Goal: Task Accomplishment & Management: Use online tool/utility

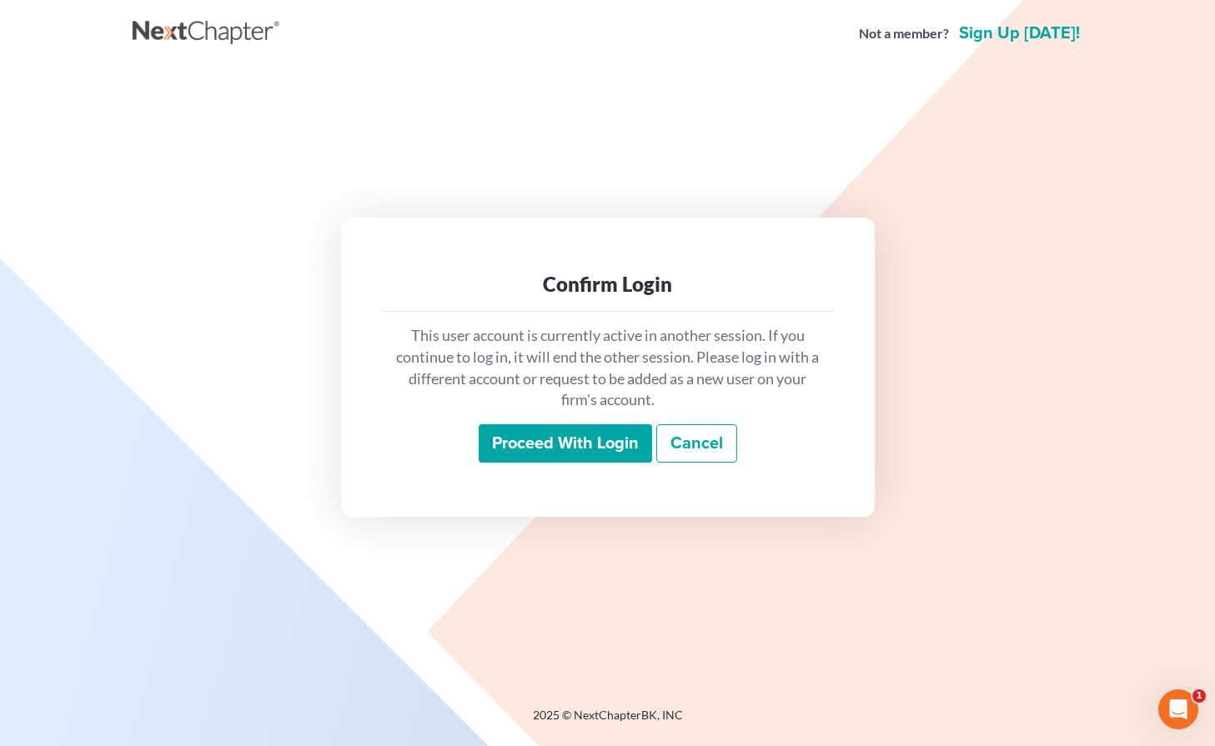
click at [515, 439] on input "Proceed with login" at bounding box center [565, 444] width 173 height 38
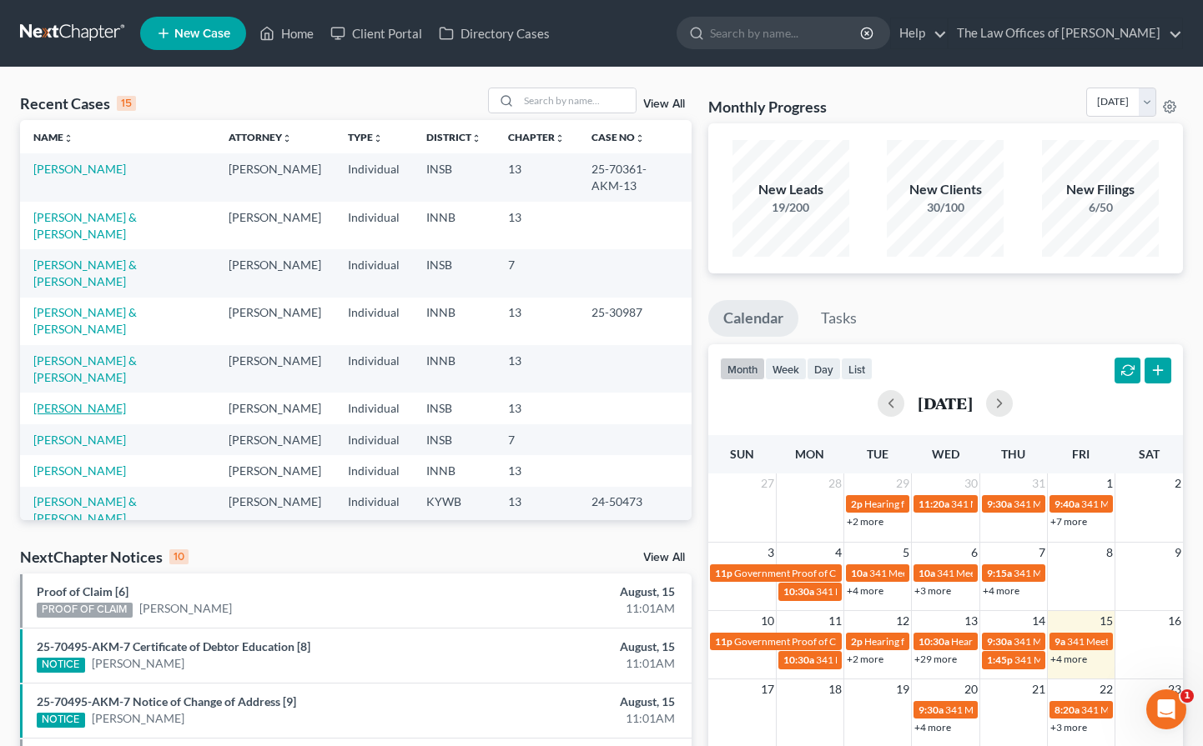
click at [93, 401] on link "[PERSON_NAME]" at bounding box center [79, 408] width 93 height 14
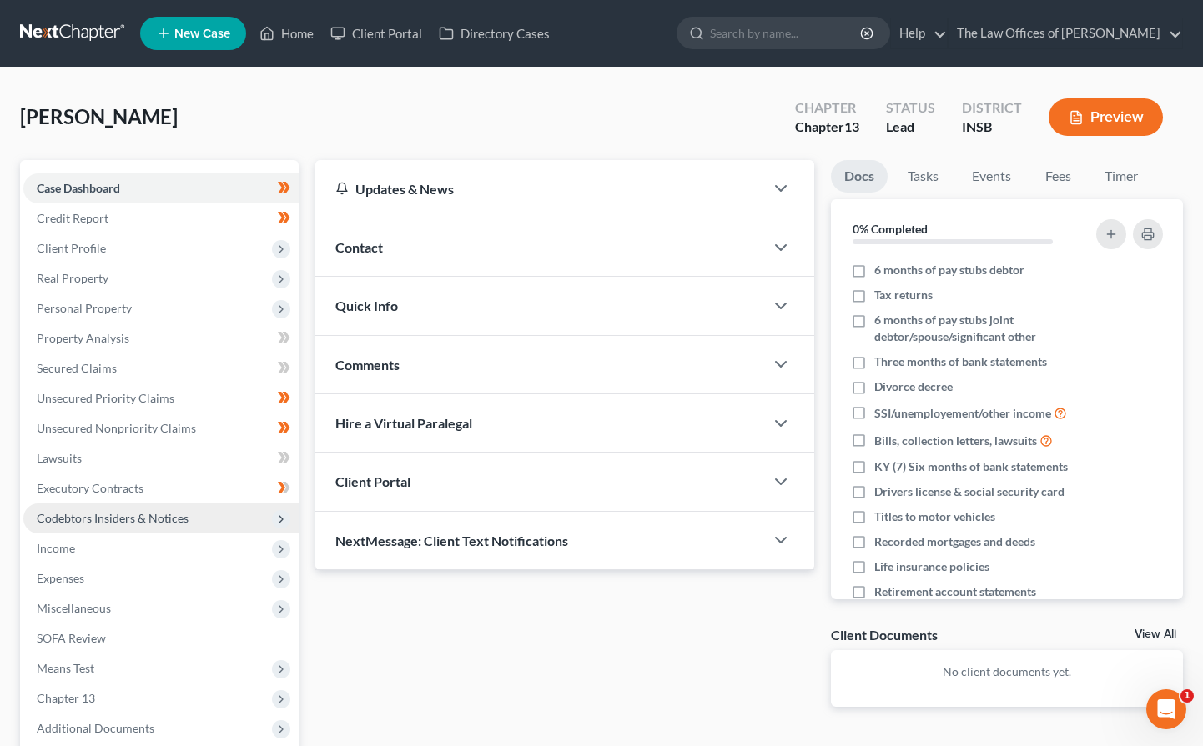
scroll to position [170, 0]
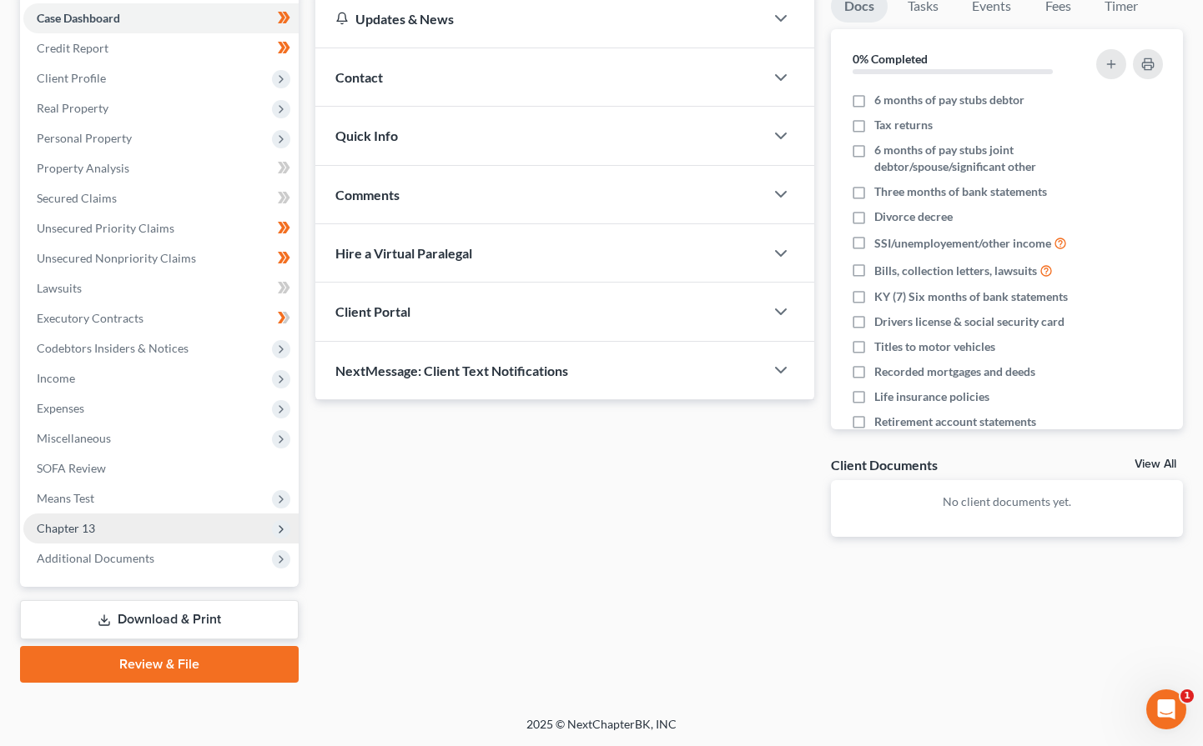
click at [105, 530] on span "Chapter 13" at bounding box center [160, 529] width 275 height 30
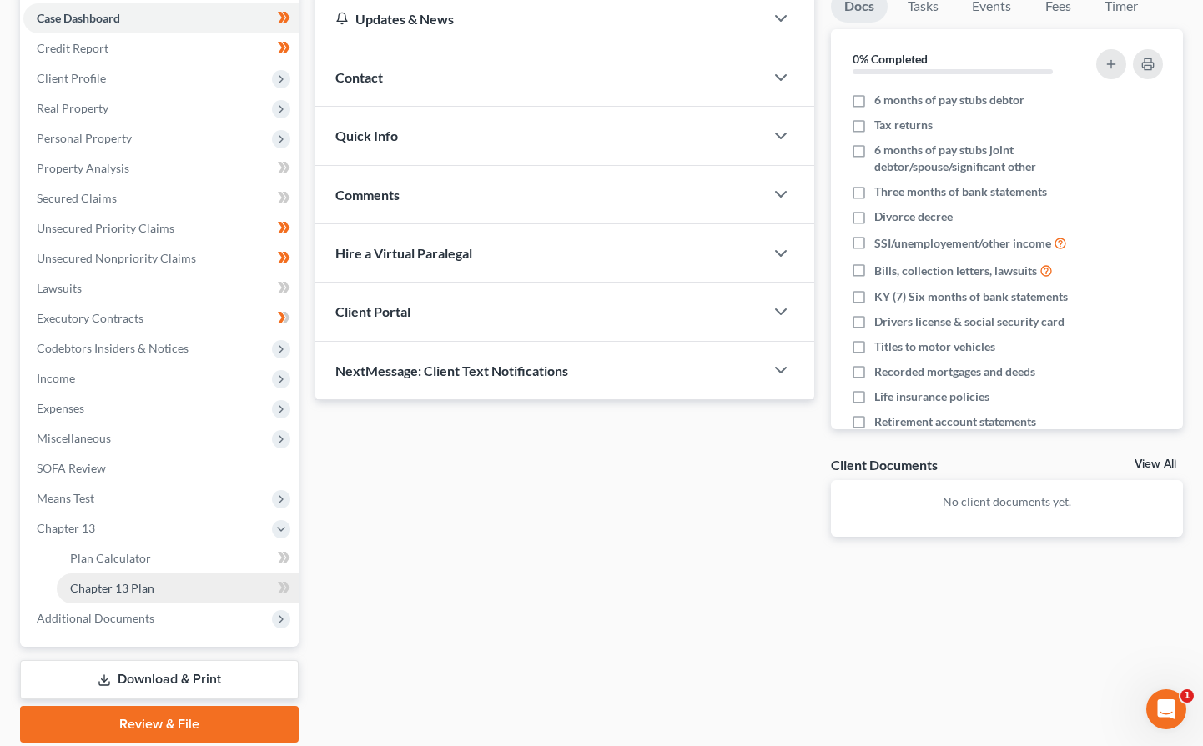
click at [121, 585] on span "Chapter 13 Plan" at bounding box center [112, 588] width 84 height 14
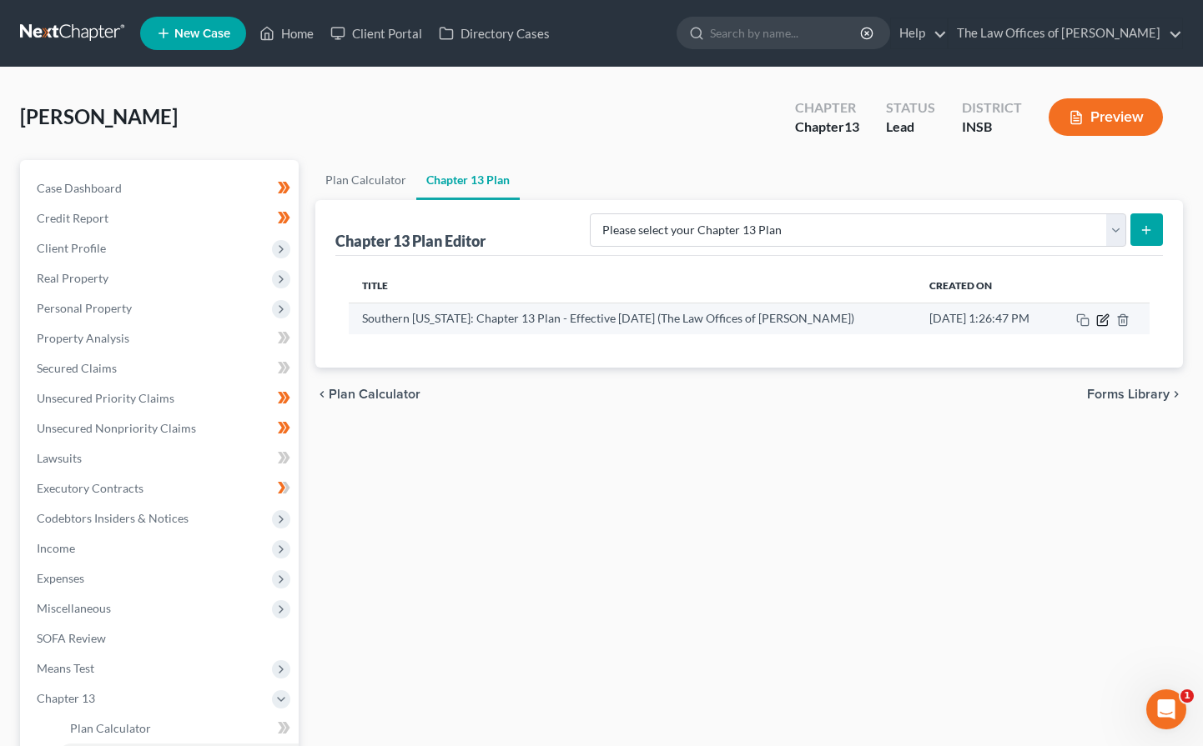
click at [1104, 324] on icon "button" at bounding box center [1102, 320] width 13 height 13
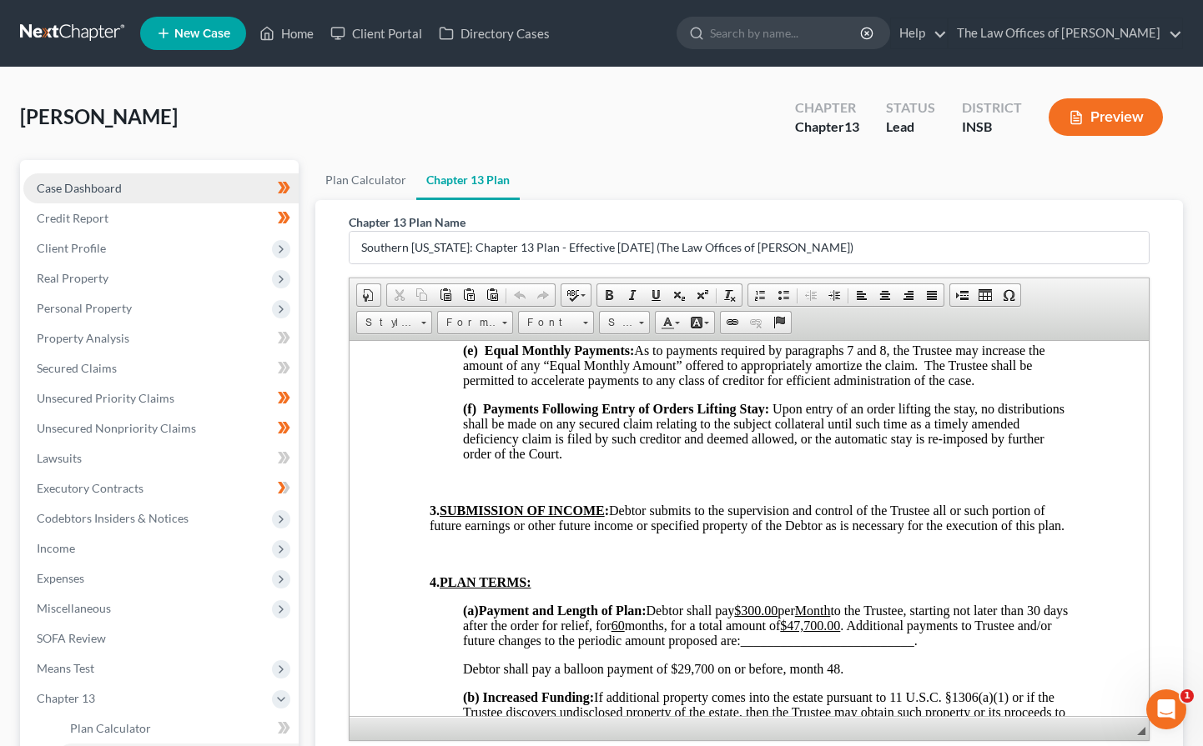
scroll to position [834, 0]
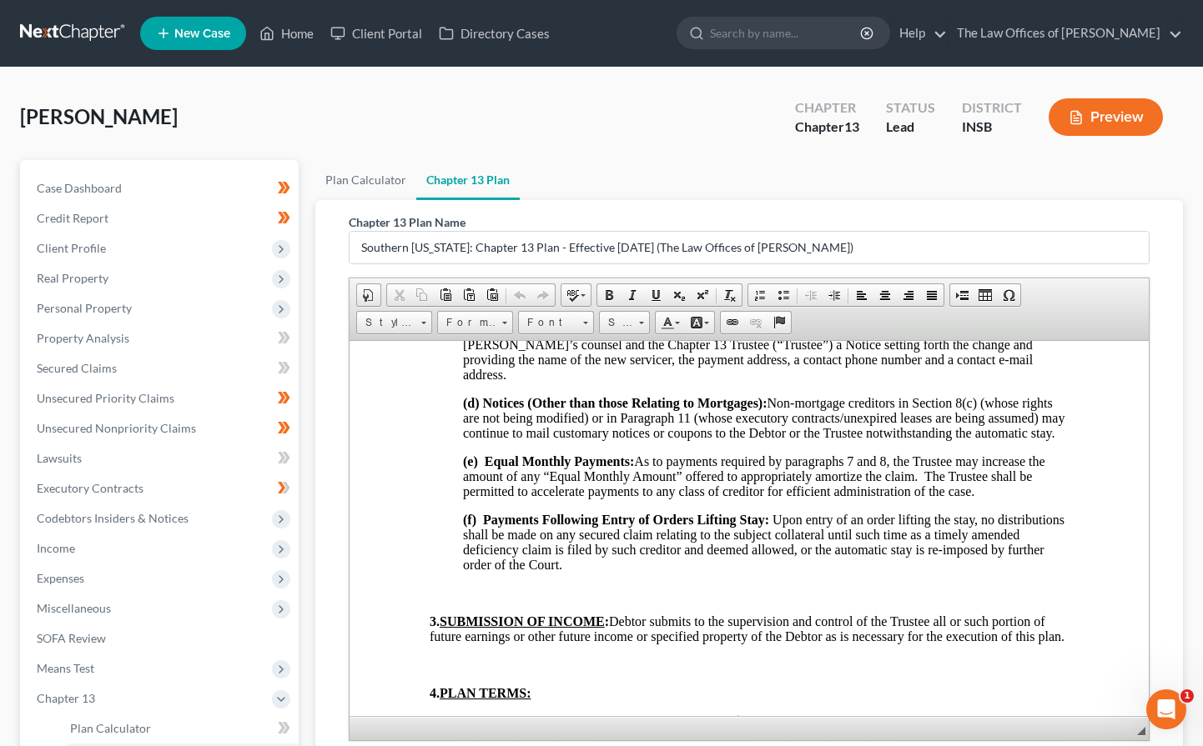
click at [63, 37] on link at bounding box center [73, 33] width 107 height 30
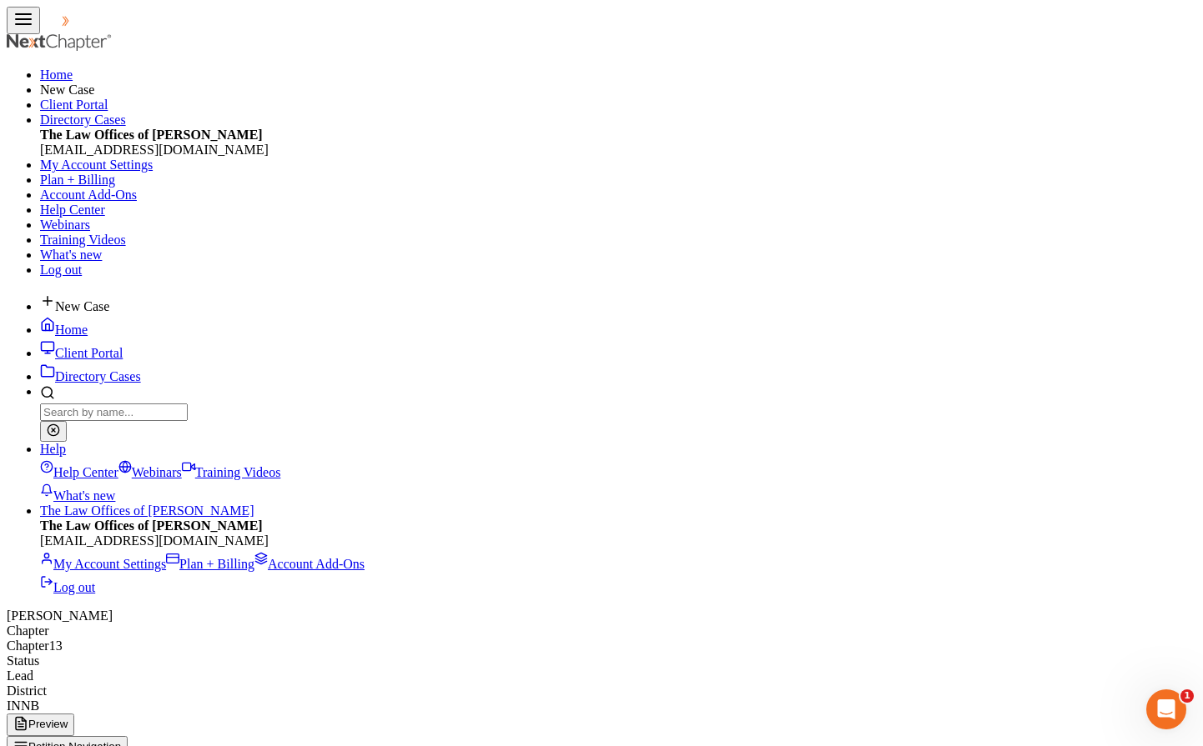
scroll to position [170, 0]
